Goal: Use online tool/utility

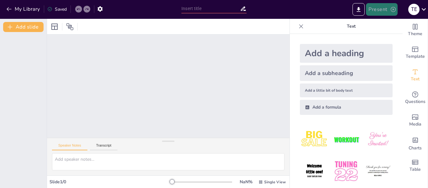
click at [391, 9] on icon "button" at bounding box center [393, 9] width 6 height 6
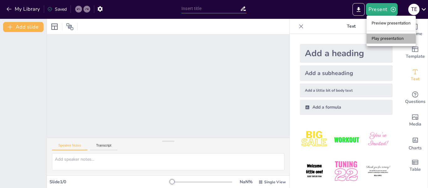
click at [385, 40] on li "Play presentation" at bounding box center [390, 38] width 49 height 10
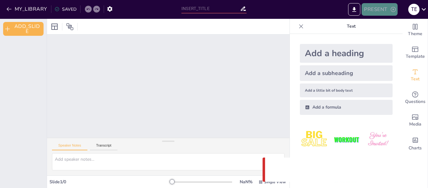
click at [392, 10] on icon "button" at bounding box center [393, 9] width 6 height 6
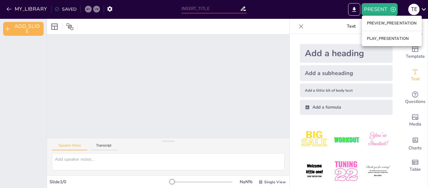
click at [389, 38] on li "PLAY_PRESENTATION" at bounding box center [392, 38] width 60 height 10
